Goal: Contribute content

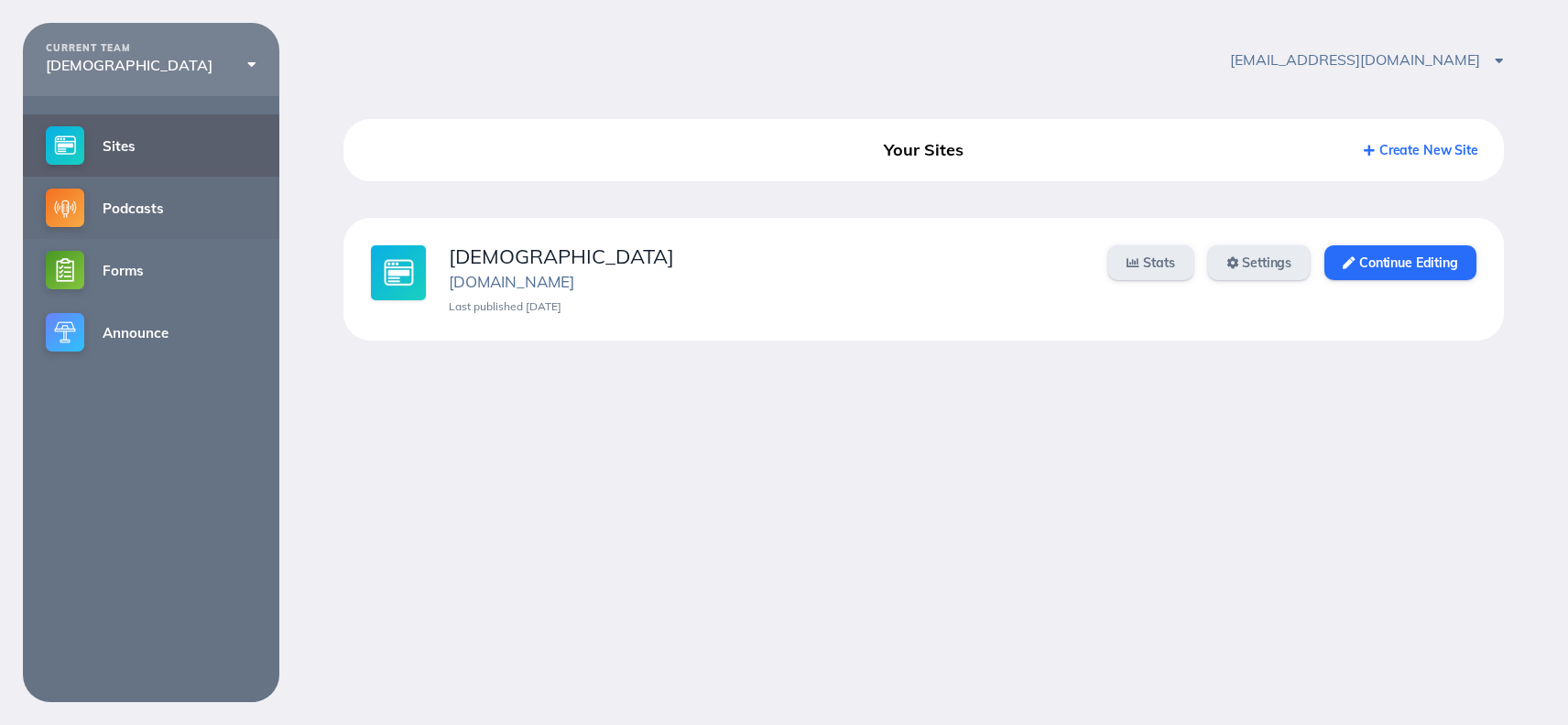
click at [103, 206] on link "Podcasts" at bounding box center [151, 208] width 257 height 62
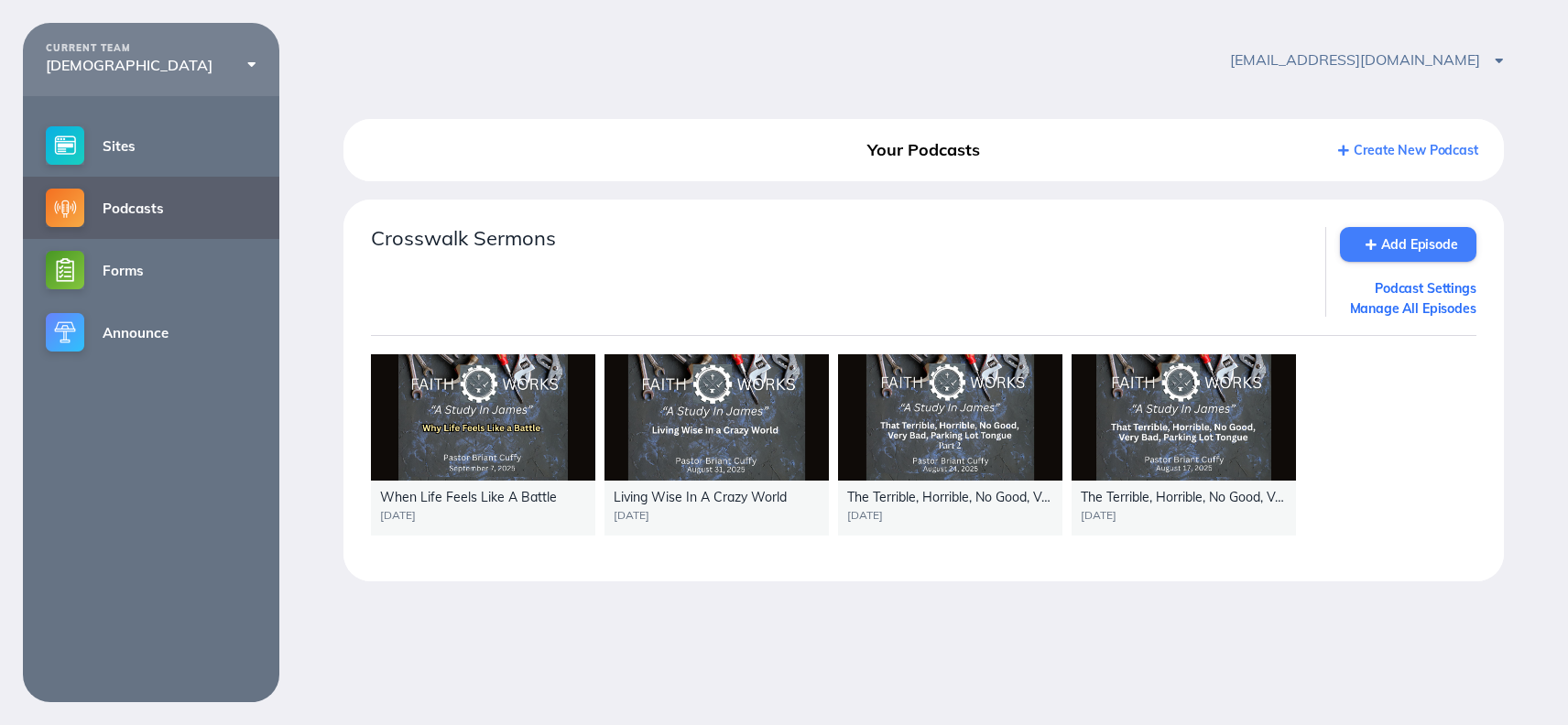
click at [1383, 250] on link "Add Episode" at bounding box center [1408, 244] width 137 height 35
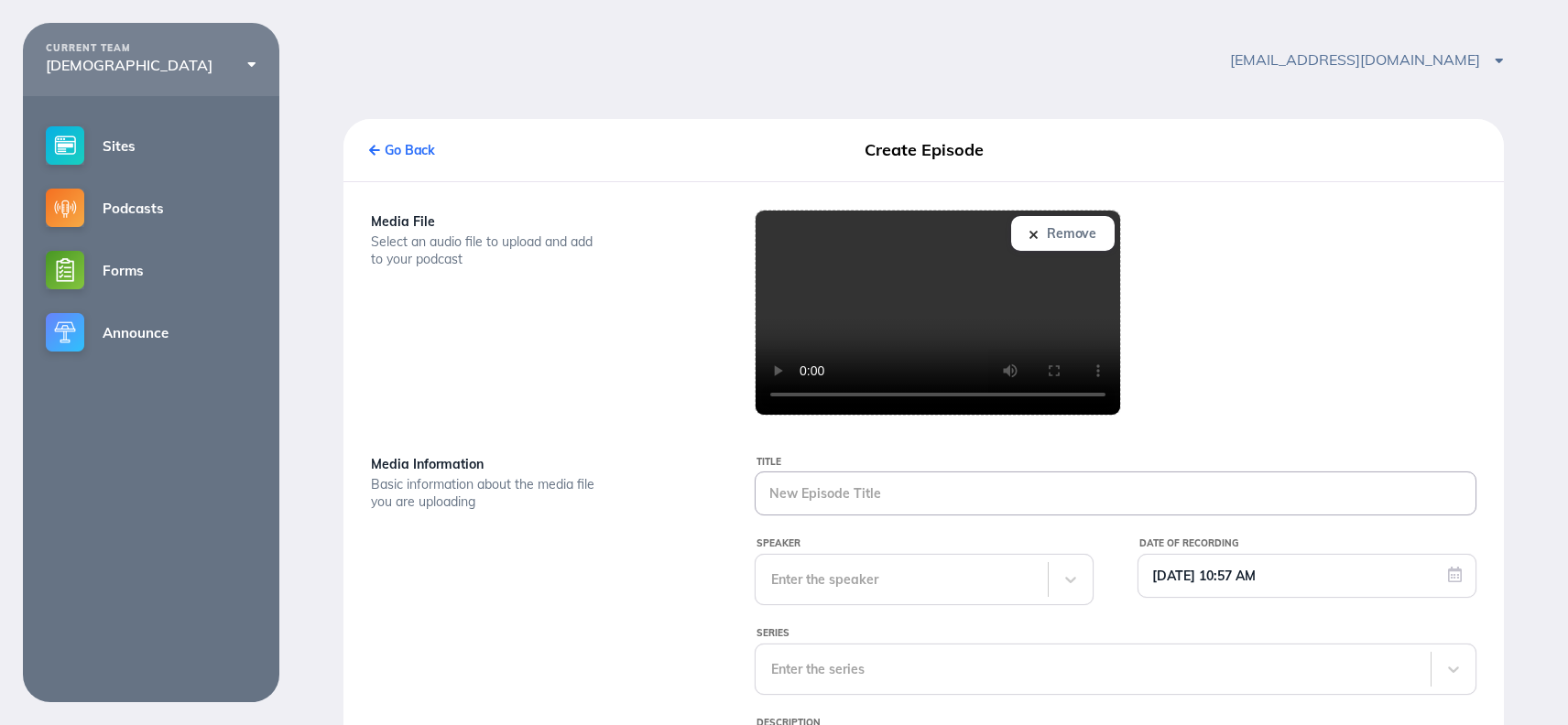
click at [812, 496] on input "Title" at bounding box center [1116, 493] width 719 height 42
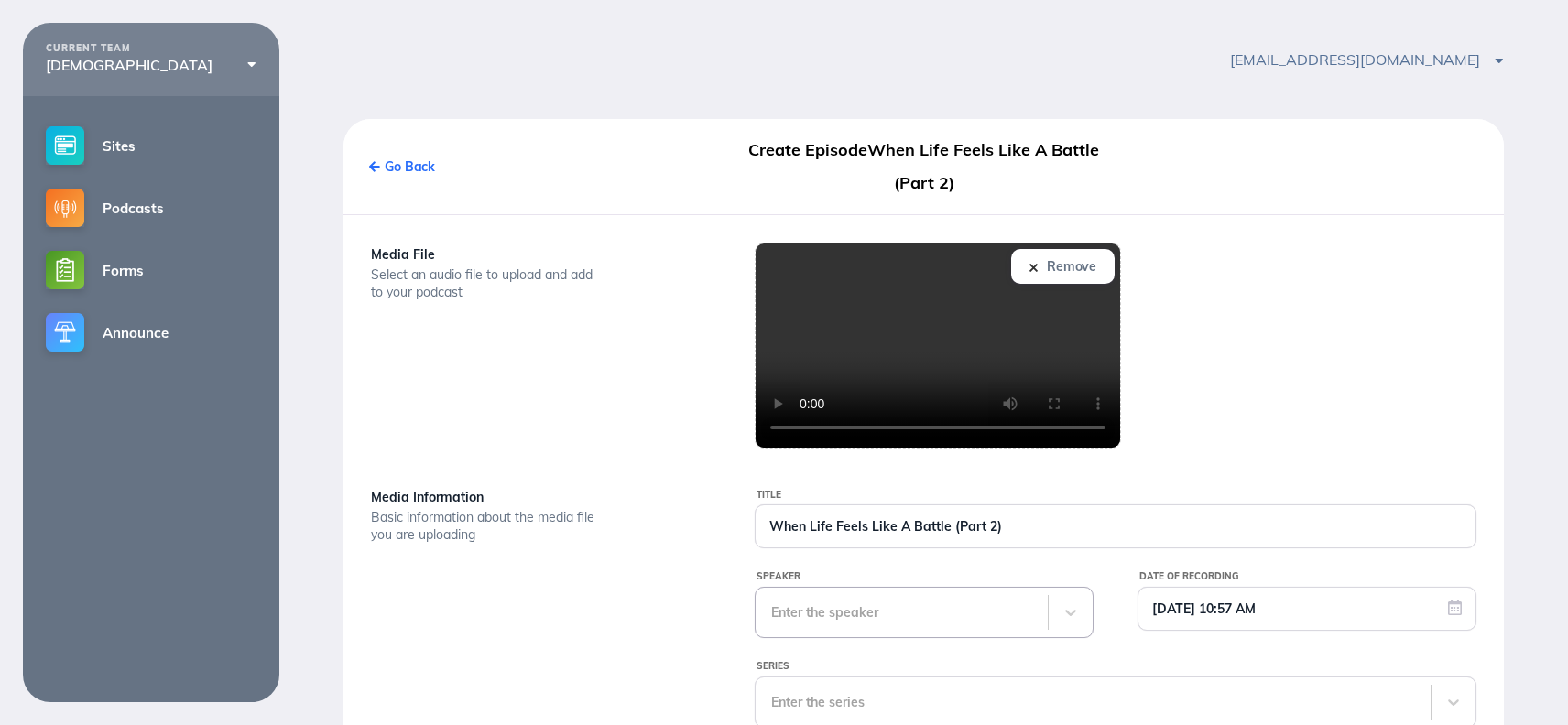
type input "When Life Feels Like A Battle (Part 2)"
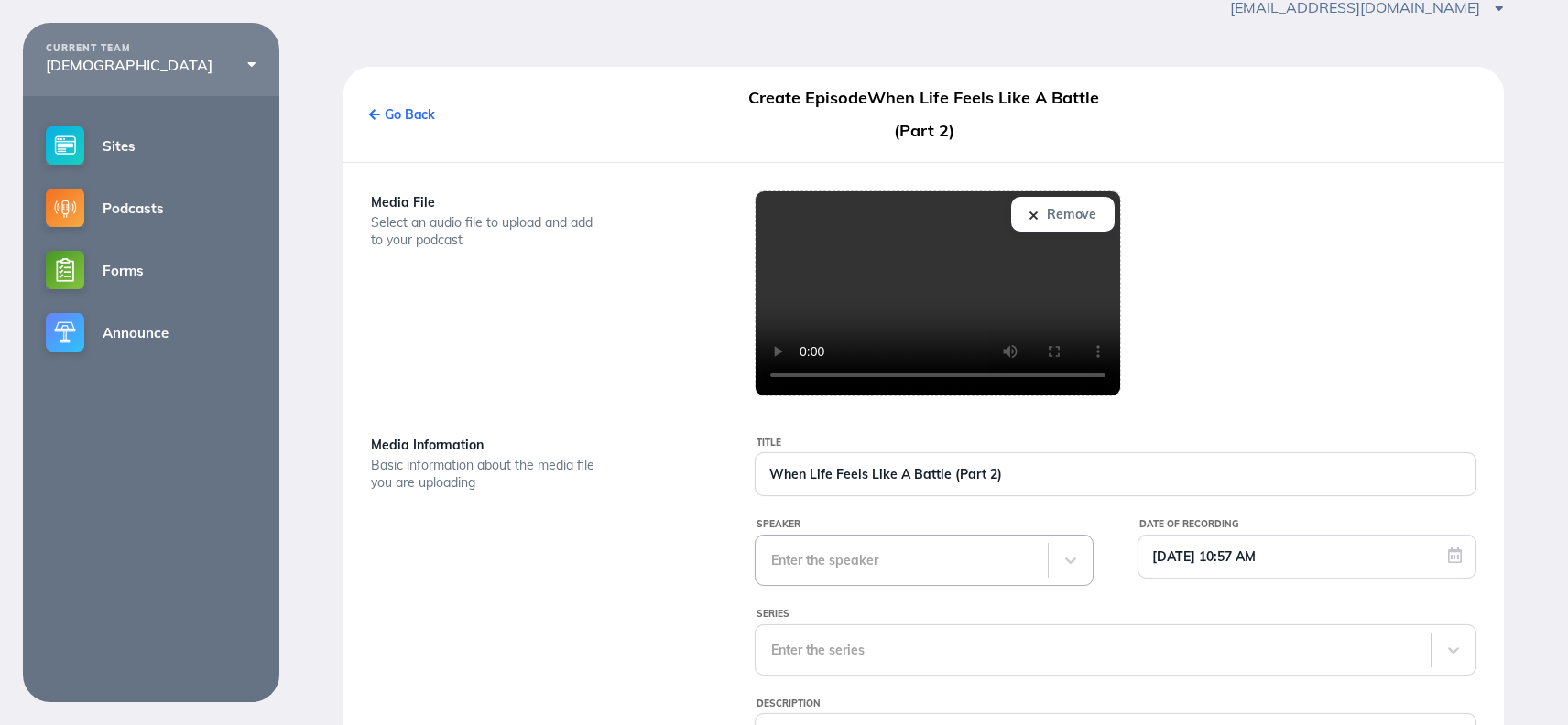
click at [852, 586] on div "Enter the speaker" at bounding box center [925, 560] width 339 height 52
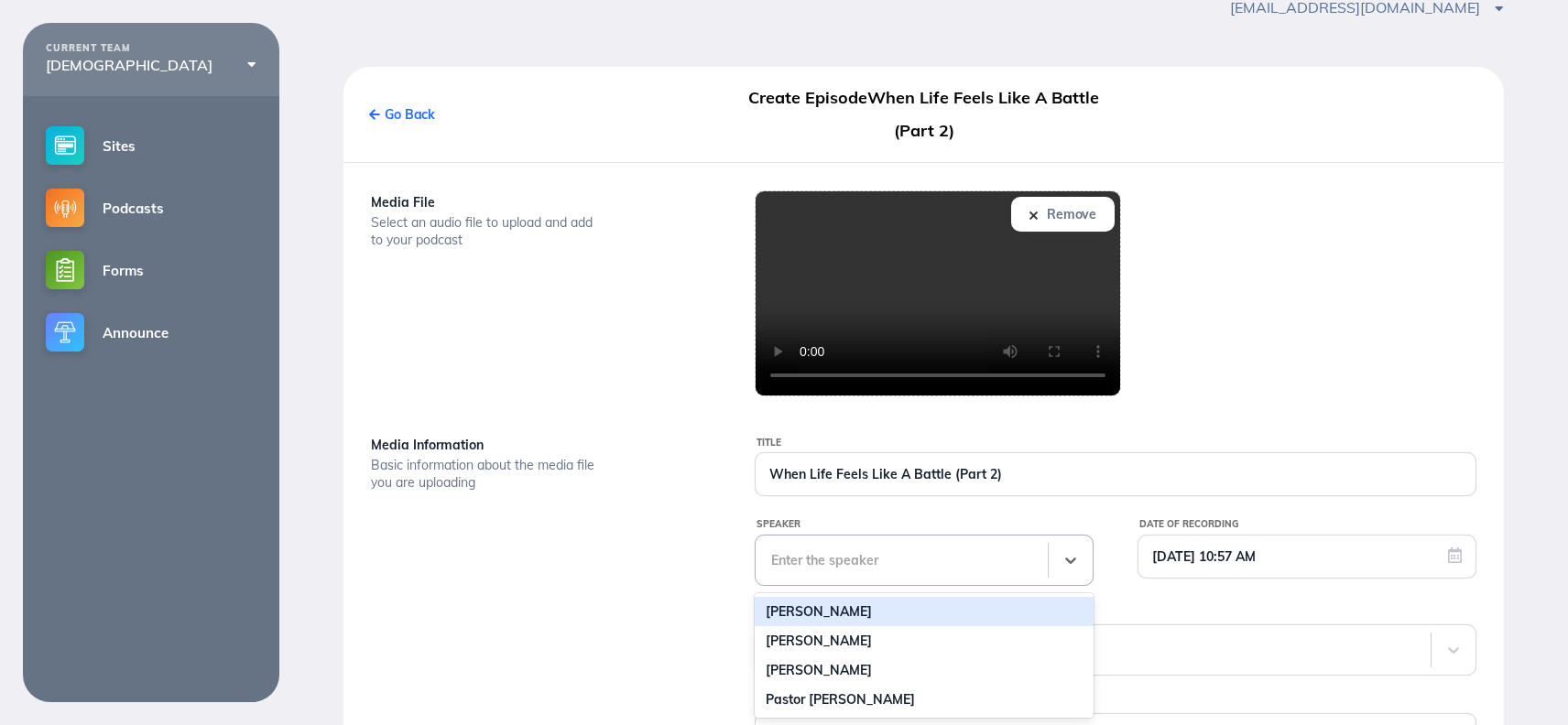
click at [819, 617] on div "[PERSON_NAME]" at bounding box center [925, 611] width 339 height 29
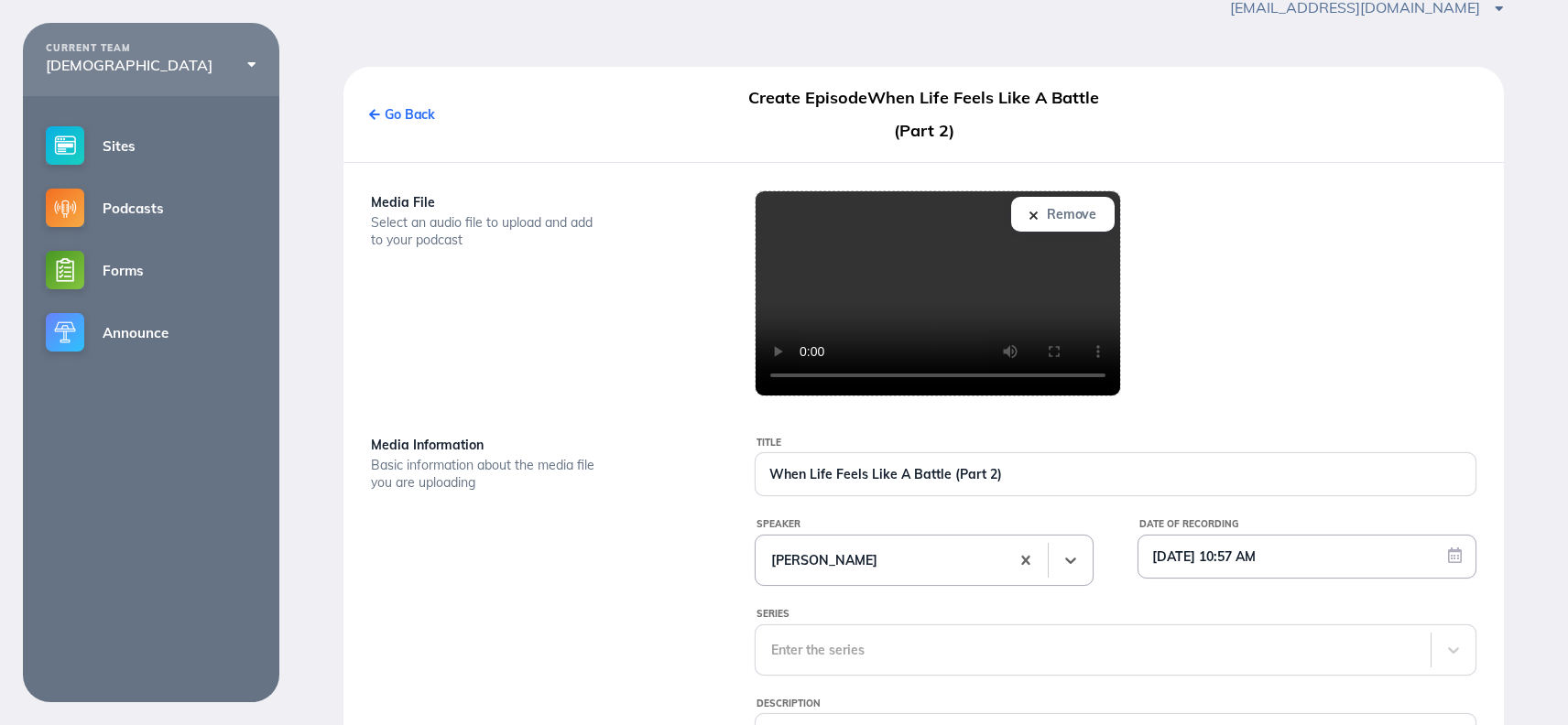
click at [1314, 575] on input "[DATE] 10:57 AM" at bounding box center [1307, 556] width 337 height 42
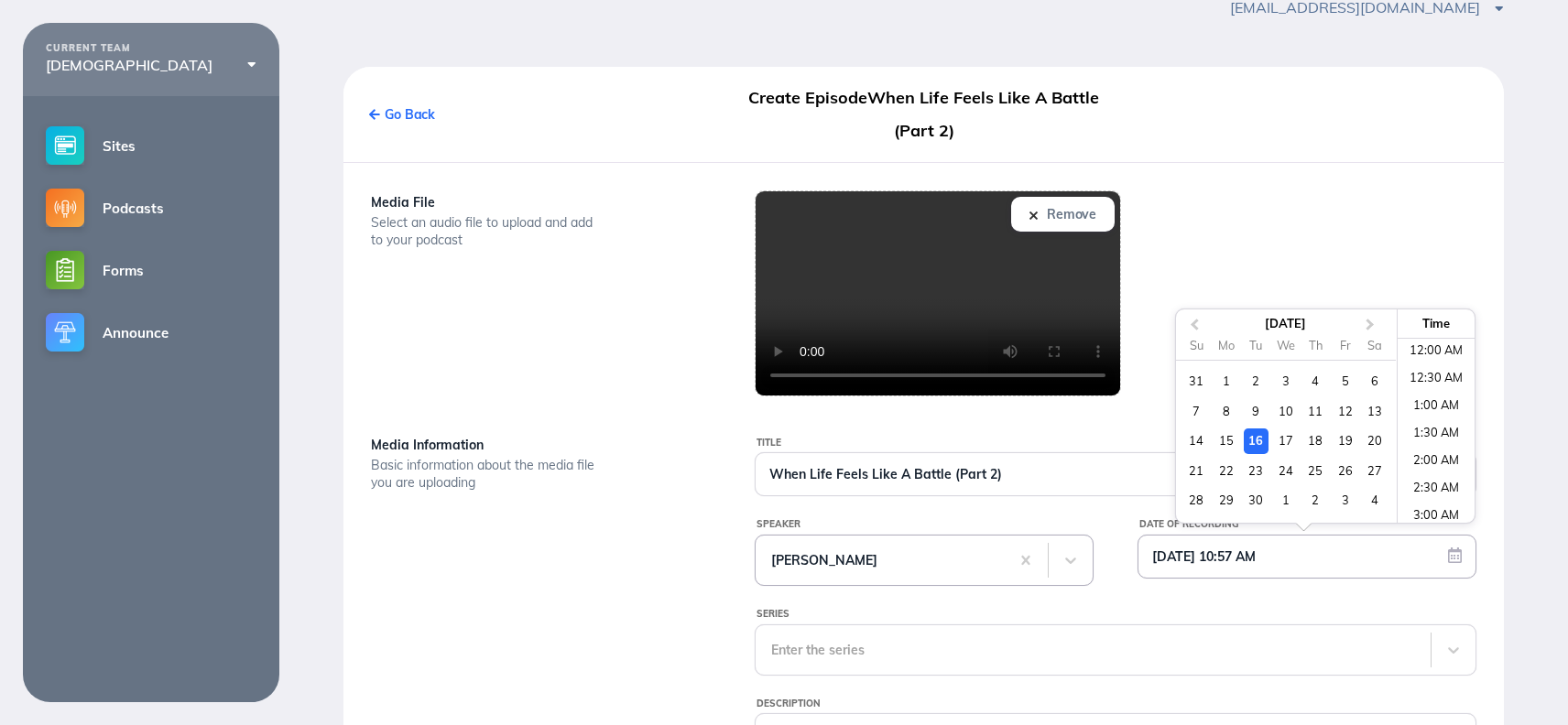
scroll to position [499, 0]
click at [1195, 438] on div "14" at bounding box center [1196, 441] width 24 height 24
type input "[DATE] 10:57 AM"
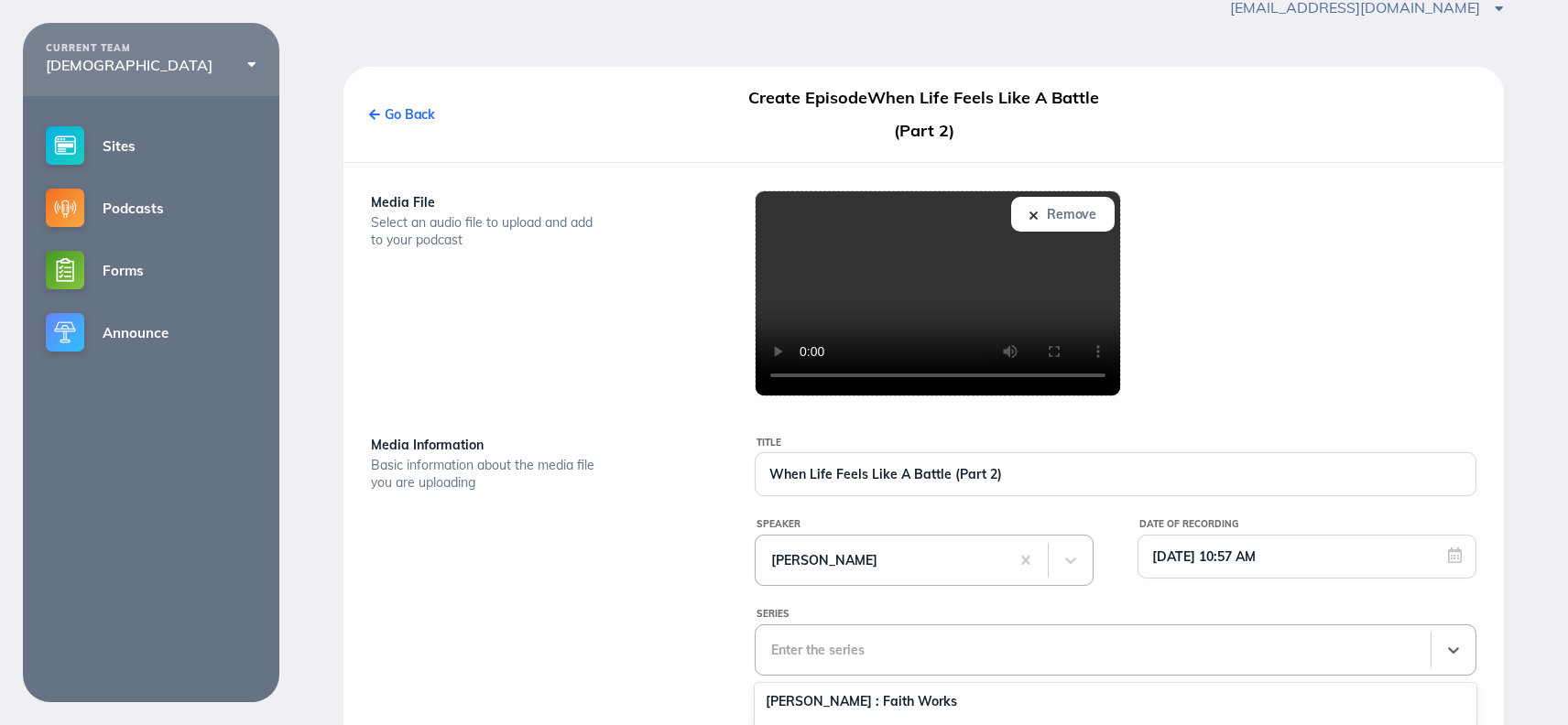
scroll to position [292, 0]
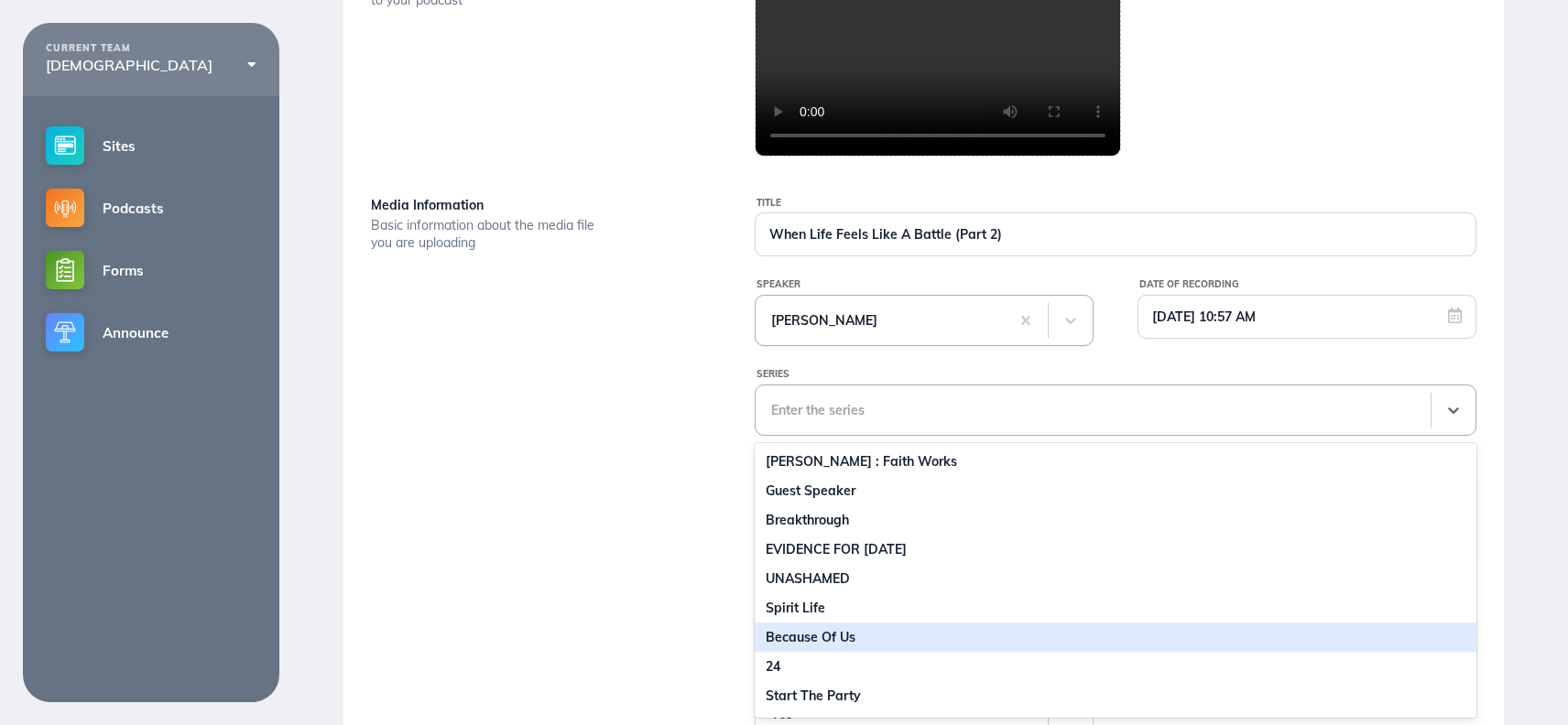
click at [821, 436] on div "16 results available. Use Up and Down to choose options, press Enter to select …" at bounding box center [1116, 410] width 721 height 52
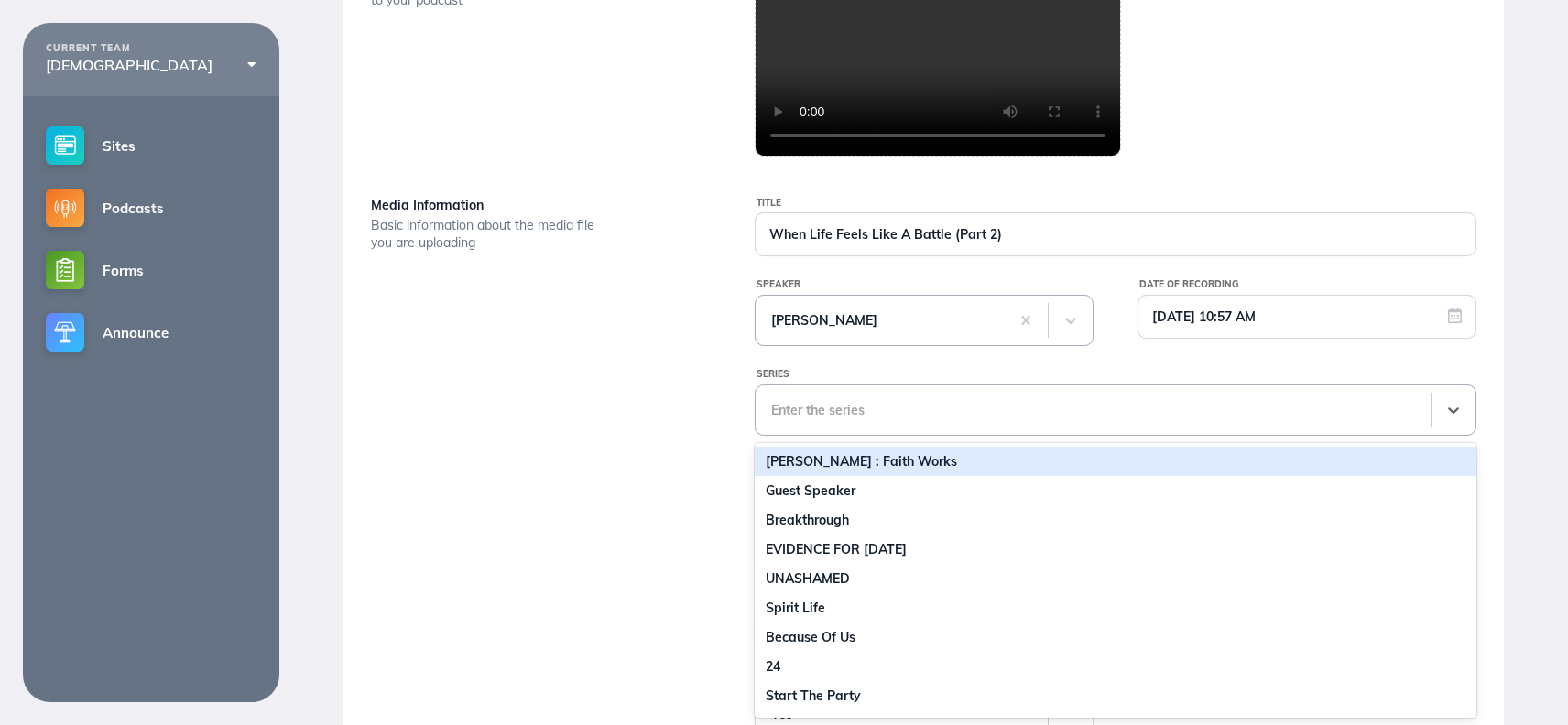
click at [841, 467] on div "[PERSON_NAME] : Faith Works" at bounding box center [1116, 461] width 721 height 29
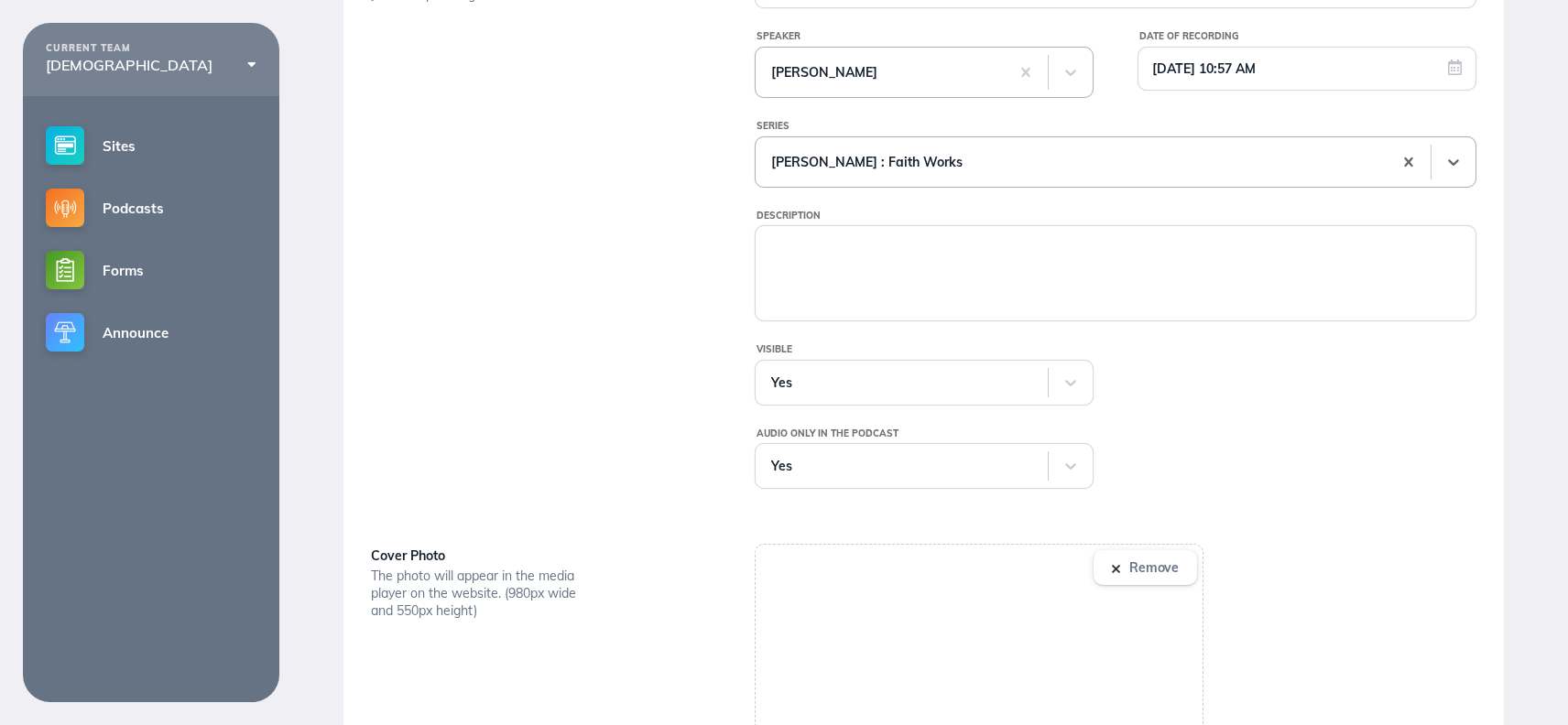
scroll to position [727, 0]
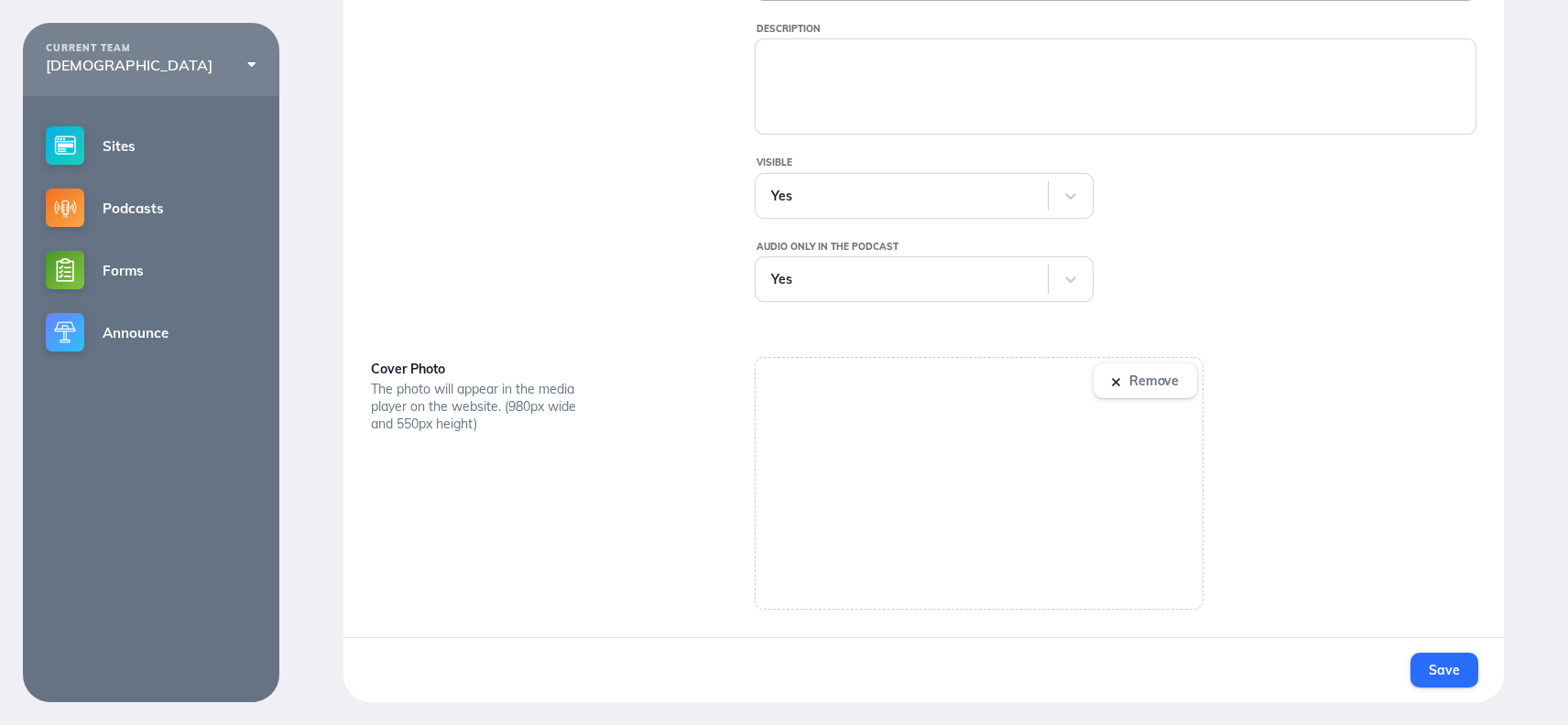
click at [1117, 386] on img at bounding box center [1116, 382] width 8 height 8
click at [1448, 673] on span "Save" at bounding box center [1443, 671] width 30 height 17
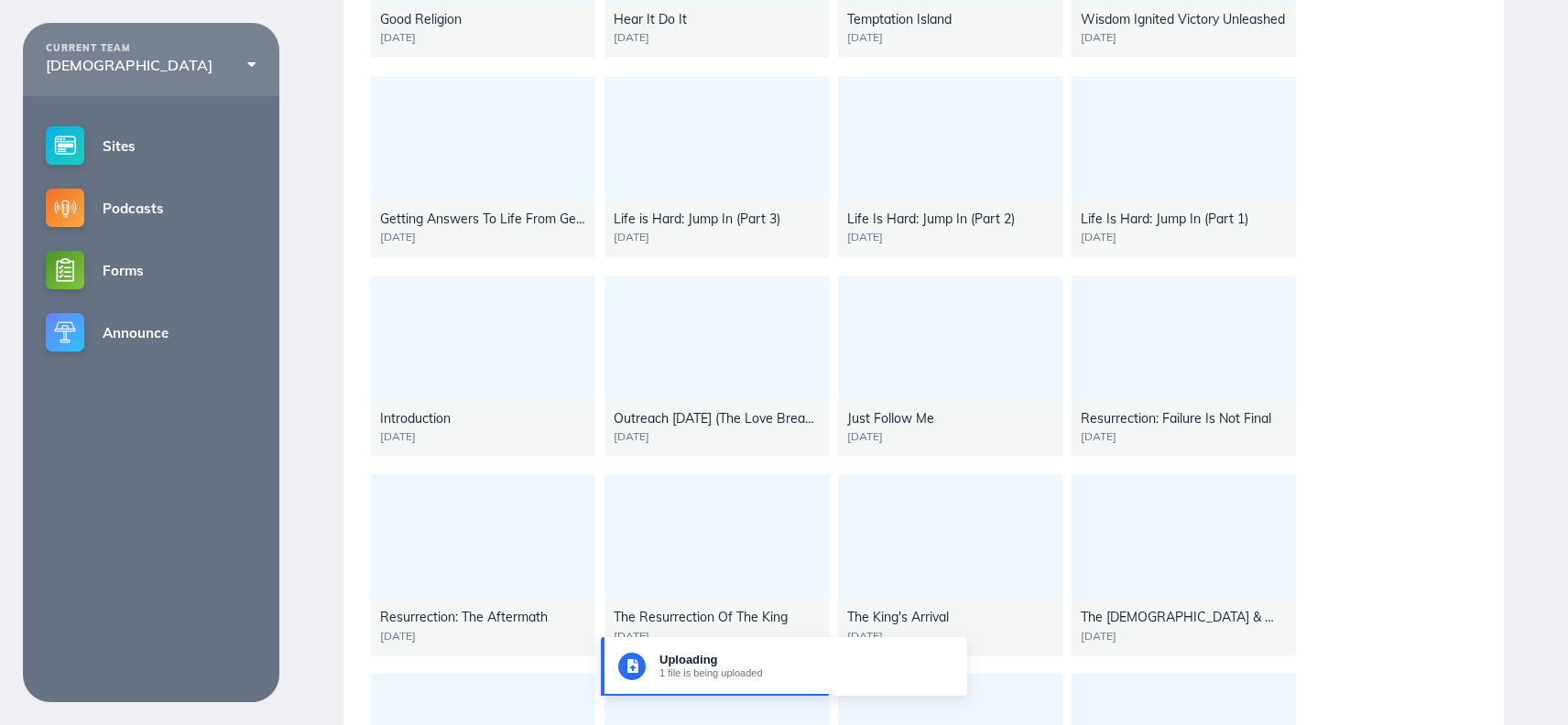
scroll to position [752, 0]
